Goal: Find specific page/section

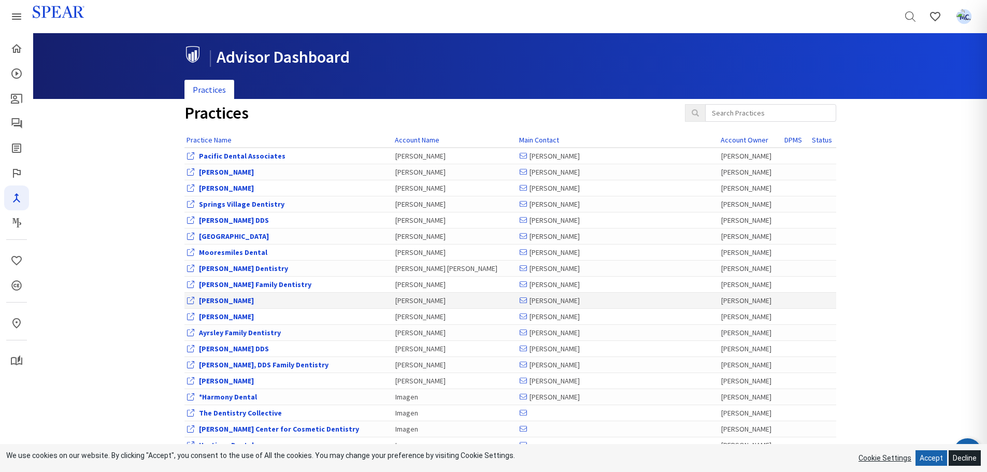
click at [240, 300] on link "[PERSON_NAME]" at bounding box center [226, 300] width 55 height 9
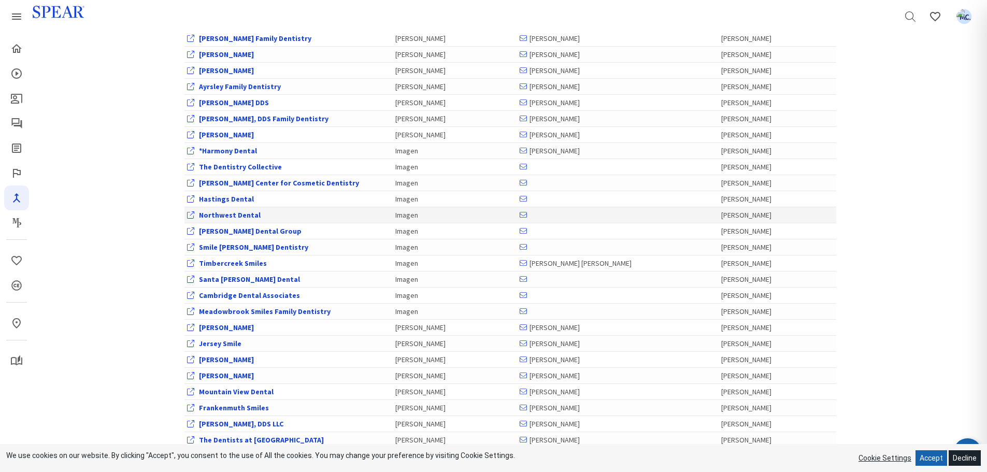
scroll to position [311, 0]
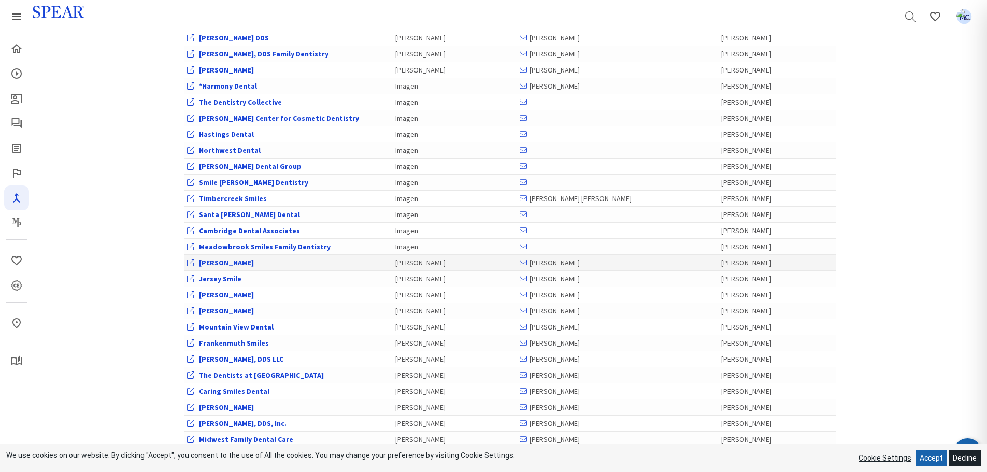
click at [216, 262] on link "[PERSON_NAME]" at bounding box center [226, 262] width 55 height 9
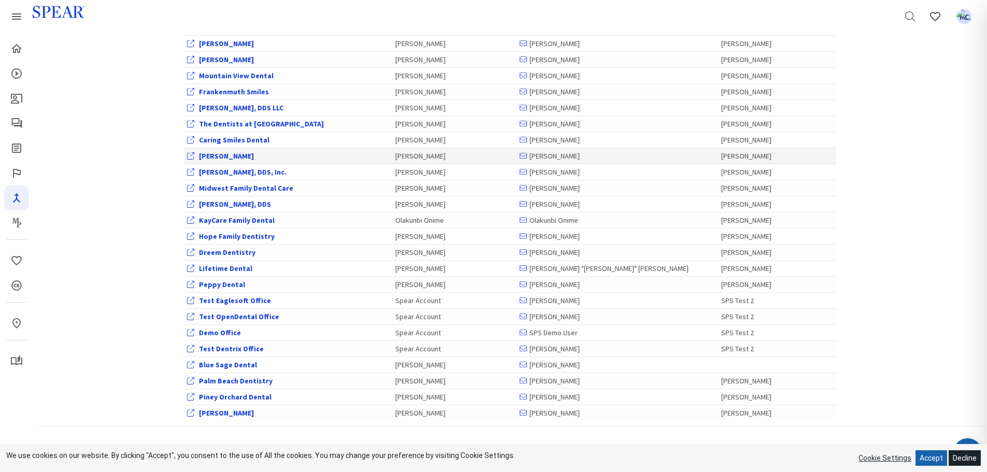
scroll to position [622, 0]
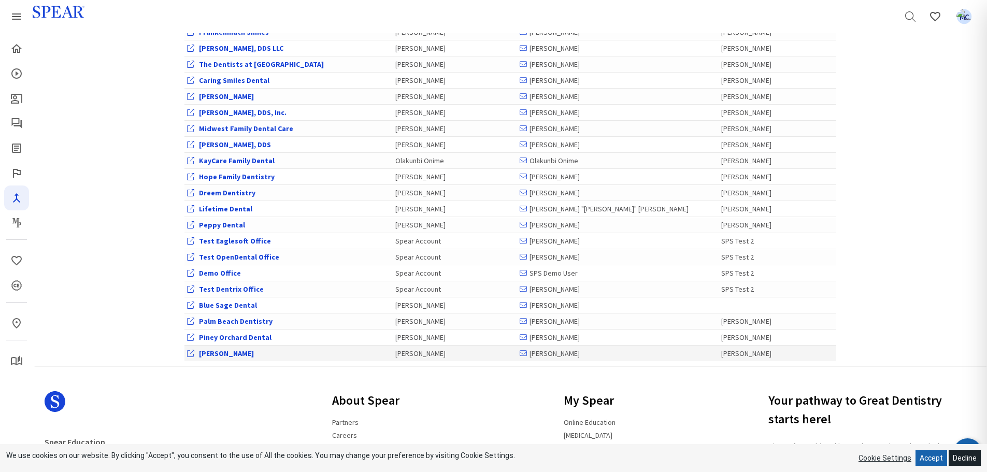
click at [231, 354] on link "[PERSON_NAME]" at bounding box center [226, 353] width 55 height 9
